Goal: Transaction & Acquisition: Purchase product/service

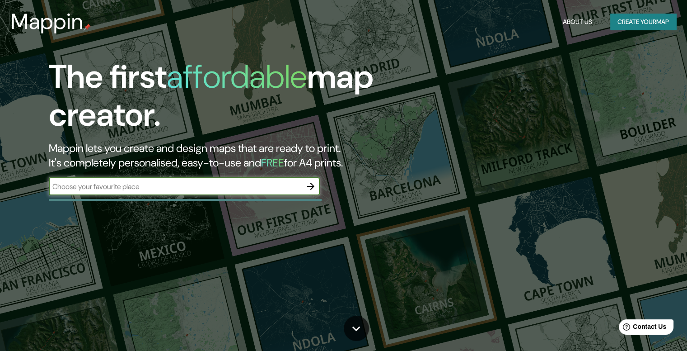
drag, startPoint x: 0, startPoint y: 0, endPoint x: 148, endPoint y: 185, distance: 237.2
click at [148, 185] on input "text" at bounding box center [175, 186] width 253 height 10
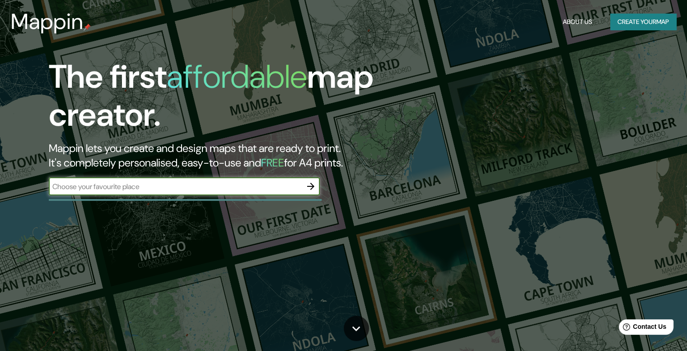
click at [147, 185] on input "text" at bounding box center [175, 186] width 253 height 10
type input "t"
type input "cañar ecuador"
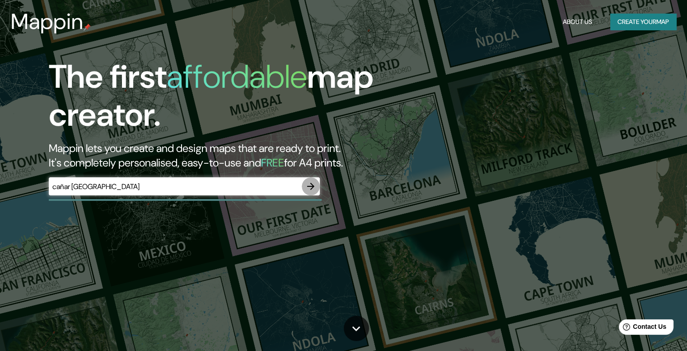
click at [310, 187] on icon "button" at bounding box center [310, 186] width 11 height 11
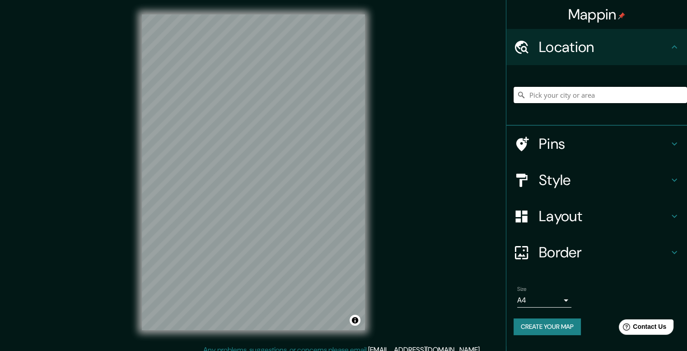
click at [553, 92] on input "Pick your city or area" at bounding box center [600, 95] width 173 height 16
click at [543, 89] on input "Pick your city or area" at bounding box center [600, 95] width 173 height 16
paste input "Terminal Terrestre 030350, Cañar 030350, Ecuador"
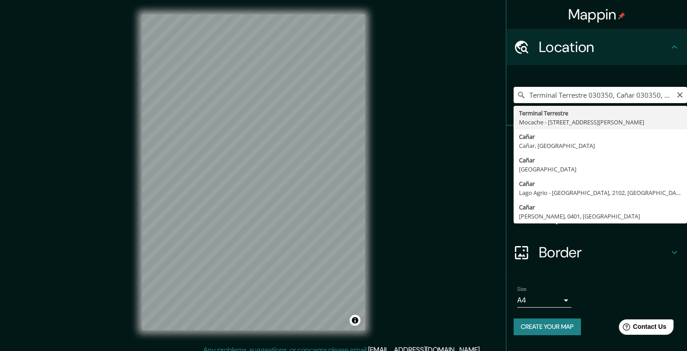
type input "Terminal Terrestre, Mocache - [STREET_ADDRESS][PERSON_NAME]"
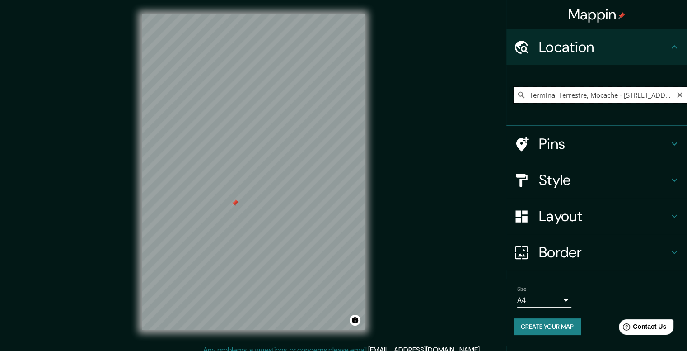
click at [660, 93] on input "Terminal Terrestre, Mocache - [STREET_ADDRESS][PERSON_NAME]" at bounding box center [600, 95] width 173 height 16
click at [234, 201] on div at bounding box center [233, 198] width 7 height 7
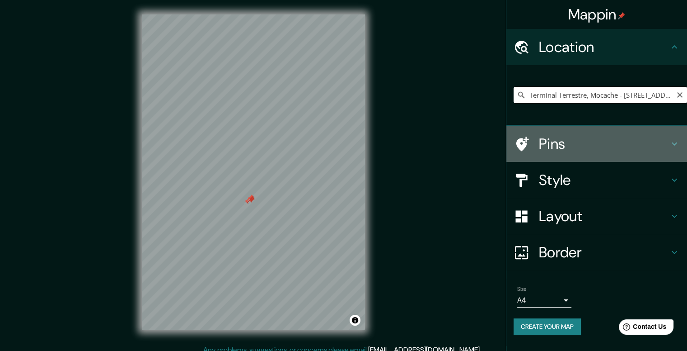
click at [551, 148] on h4 "Pins" at bounding box center [604, 144] width 130 height 18
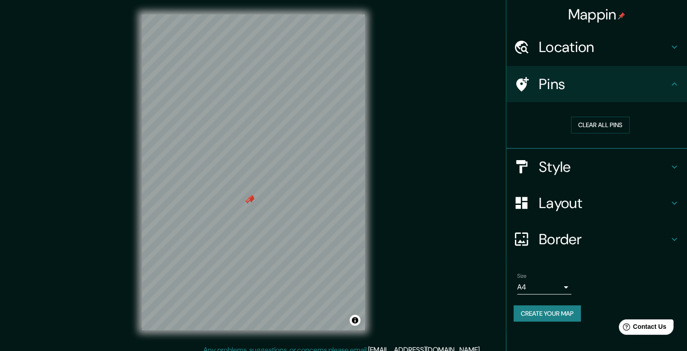
click at [584, 161] on h4 "Style" at bounding box center [604, 167] width 130 height 18
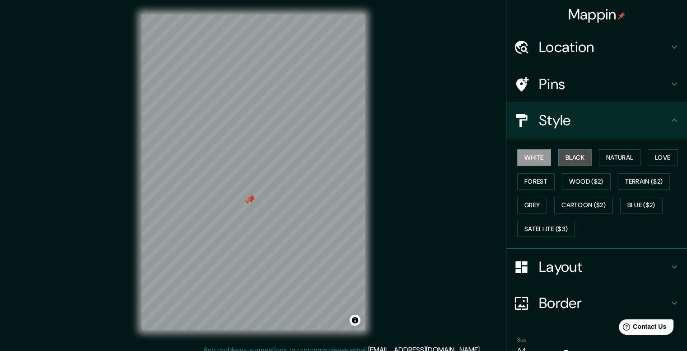
click at [569, 160] on button "Black" at bounding box center [575, 157] width 34 height 17
click at [599, 159] on button "Natural" at bounding box center [620, 157] width 42 height 17
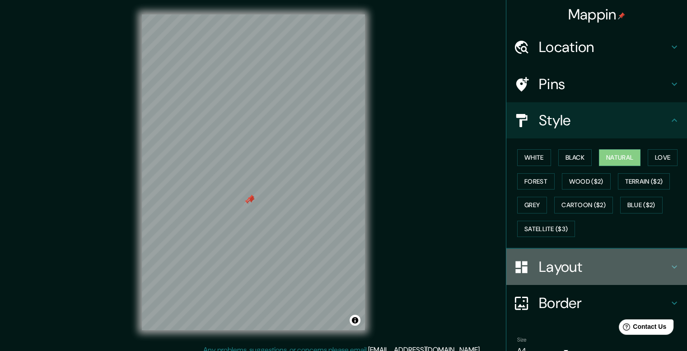
click at [576, 271] on h4 "Layout" at bounding box center [604, 267] width 130 height 18
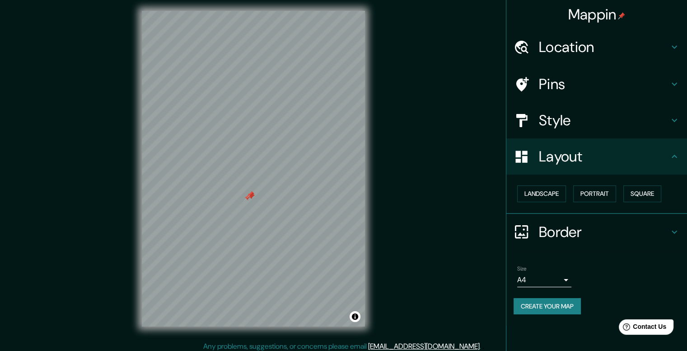
scroll to position [8, 0]
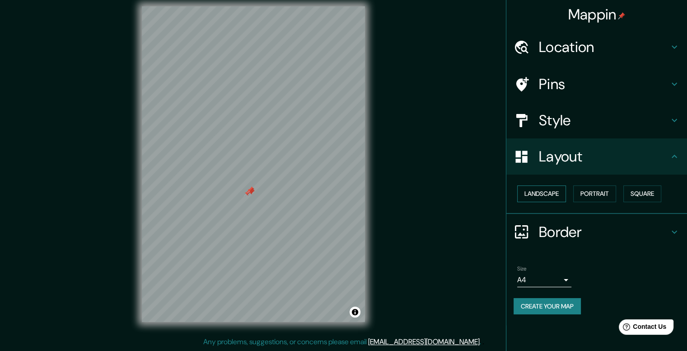
click at [544, 191] on button "Landscape" at bounding box center [541, 193] width 49 height 17
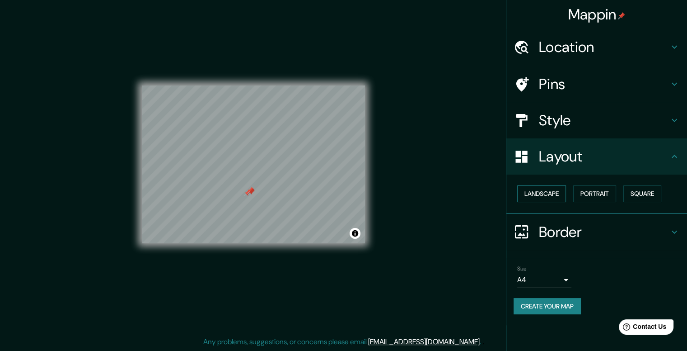
click at [544, 191] on button "Landscape" at bounding box center [541, 193] width 49 height 17
click at [577, 190] on button "Portrait" at bounding box center [594, 193] width 43 height 17
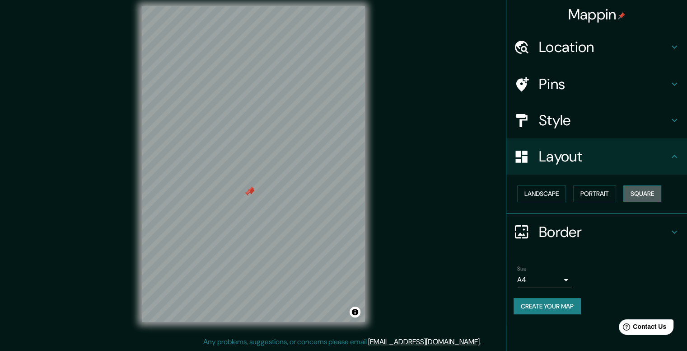
click at [642, 187] on button "Square" at bounding box center [642, 193] width 38 height 17
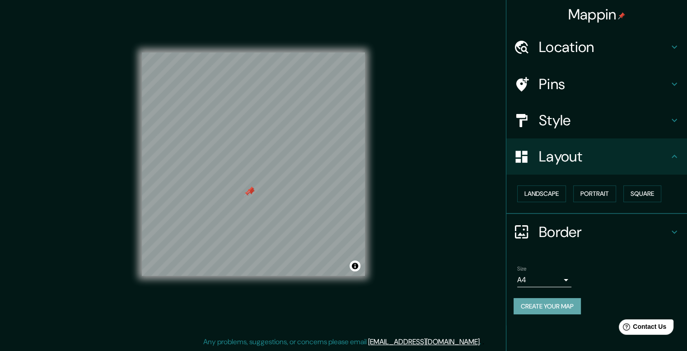
click at [574, 300] on button "Create your map" at bounding box center [547, 306] width 67 height 17
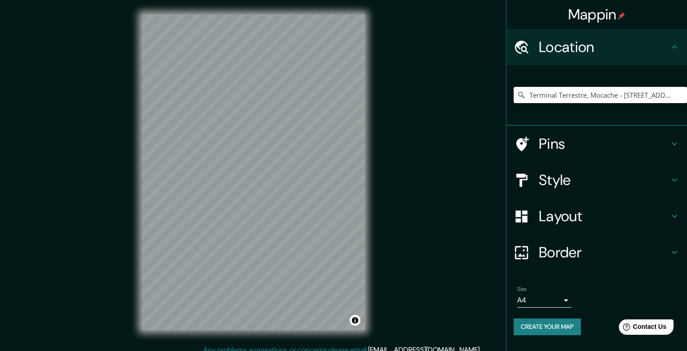
click at [602, 97] on input "Terminal Terrestre, Mocache - [STREET_ADDRESS][PERSON_NAME]" at bounding box center [600, 95] width 173 height 16
click at [671, 91] on input "Terminal Terrestre, Mocache - [STREET_ADDRESS][PERSON_NAME]" at bounding box center [600, 95] width 173 height 16
